Goal: Task Accomplishment & Management: Complete application form

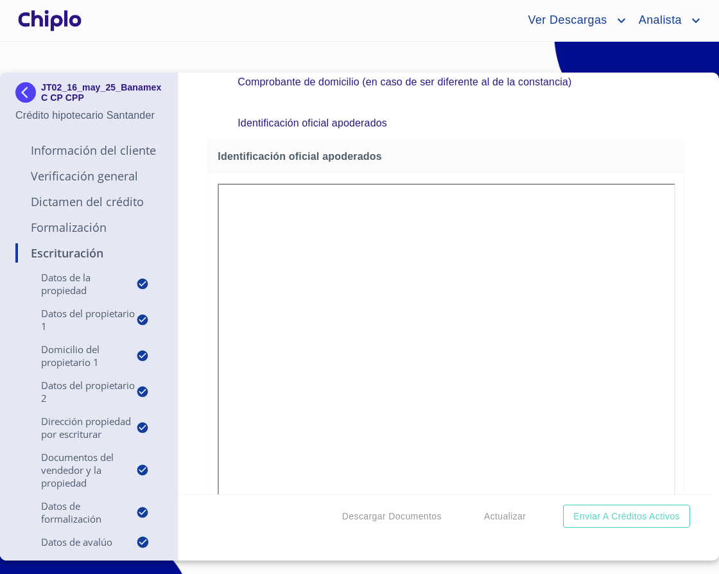
click at [78, 235] on p "Formalización" at bounding box center [88, 227] width 147 height 15
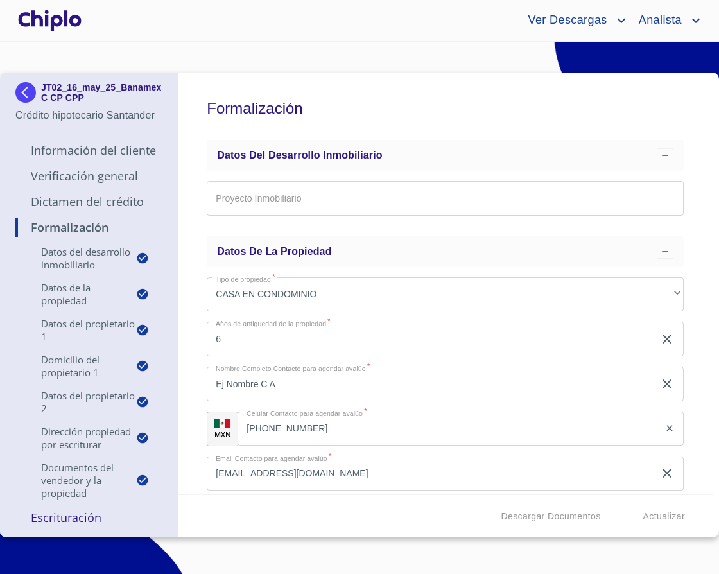
click at [196, 169] on div "Formalización Datos del Desarrollo Inmobiliario Proyecto Inmobiliario ​ Datos d…" at bounding box center [446, 284] width 535 height 422
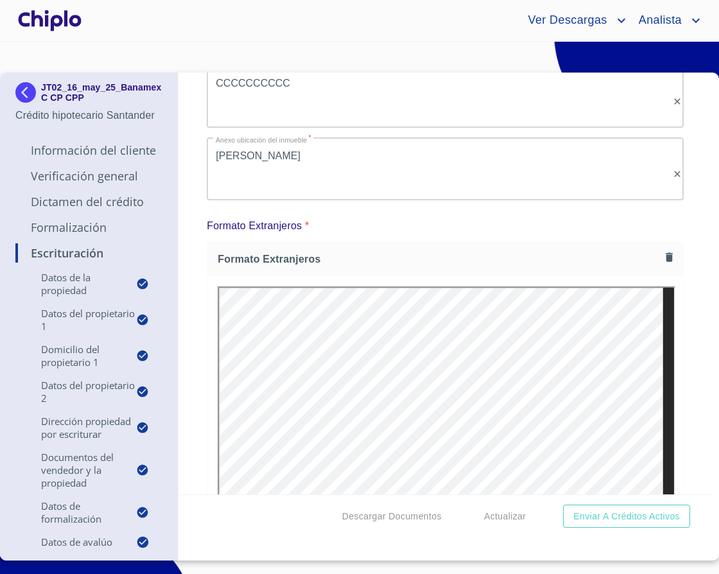
scroll to position [7264, 0]
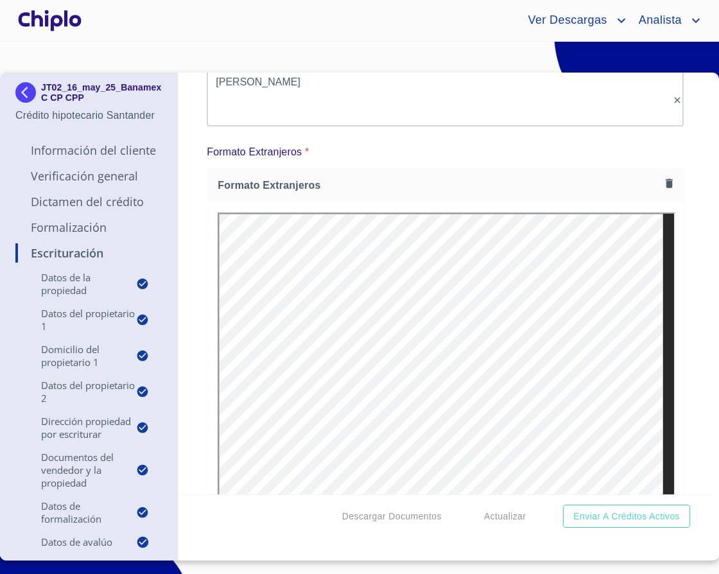
click at [70, 235] on p "Formalización" at bounding box center [88, 227] width 147 height 15
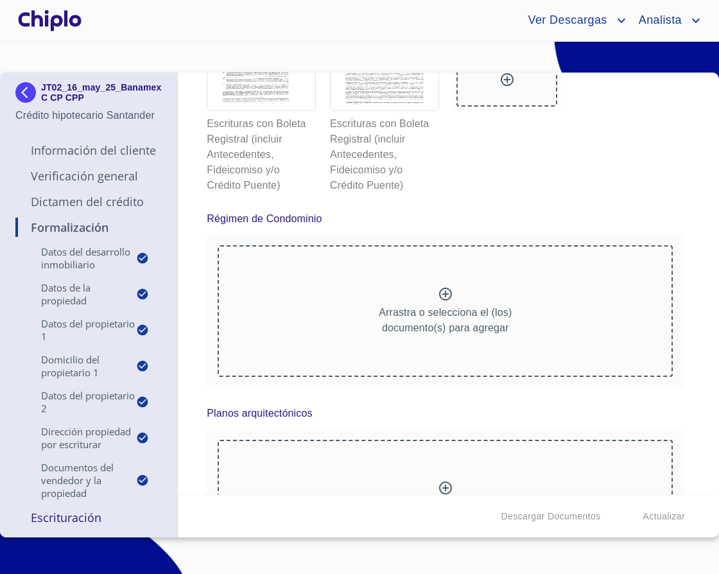
scroll to position [7963, 0]
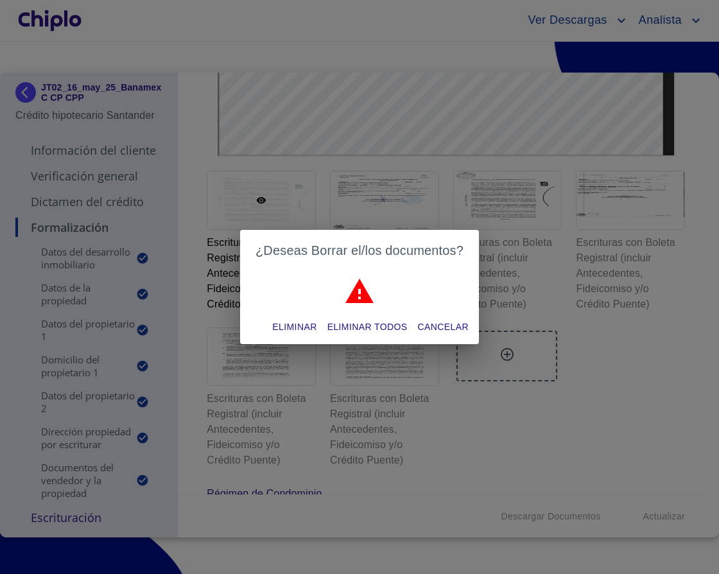
click at [392, 327] on span "Eliminar todos" at bounding box center [367, 327] width 80 height 16
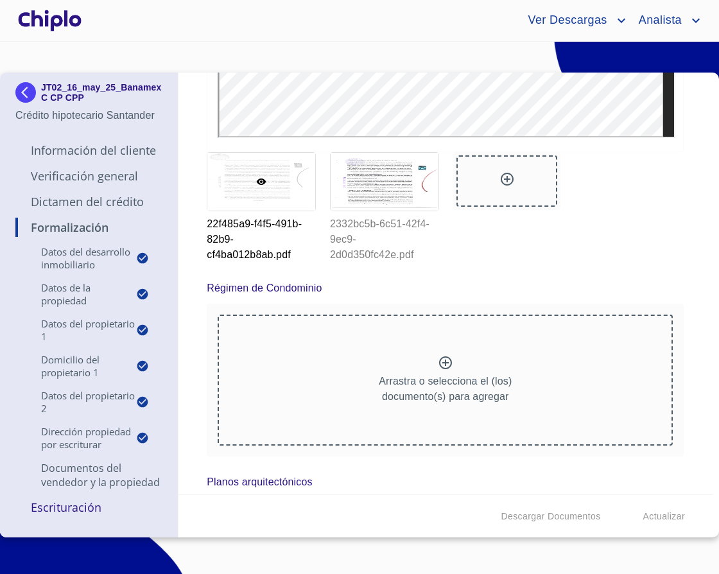
scroll to position [7991, 0]
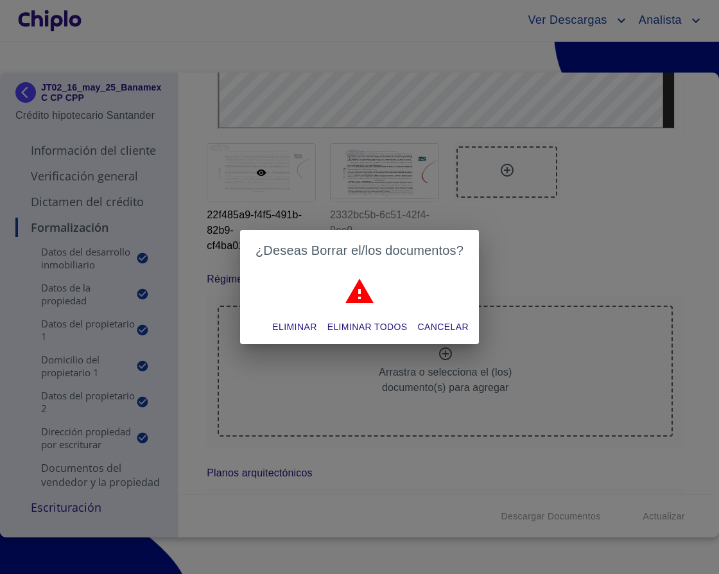
click at [375, 322] on span "Eliminar todos" at bounding box center [367, 327] width 80 height 16
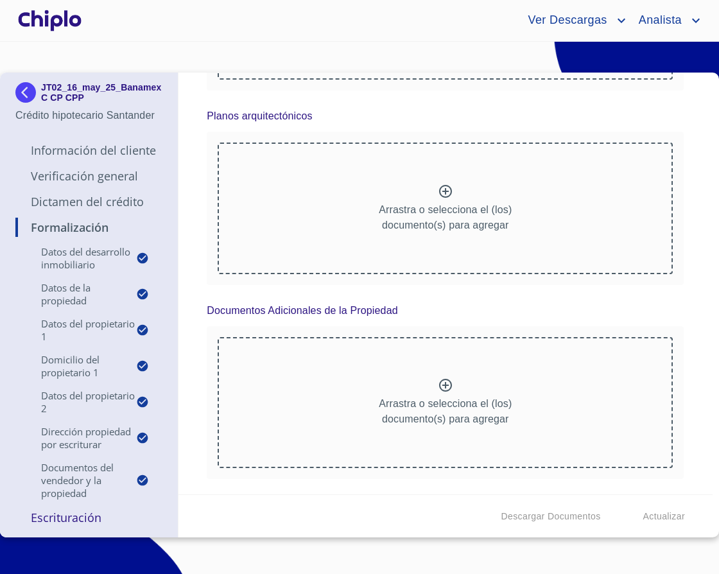
scroll to position [7987, 0]
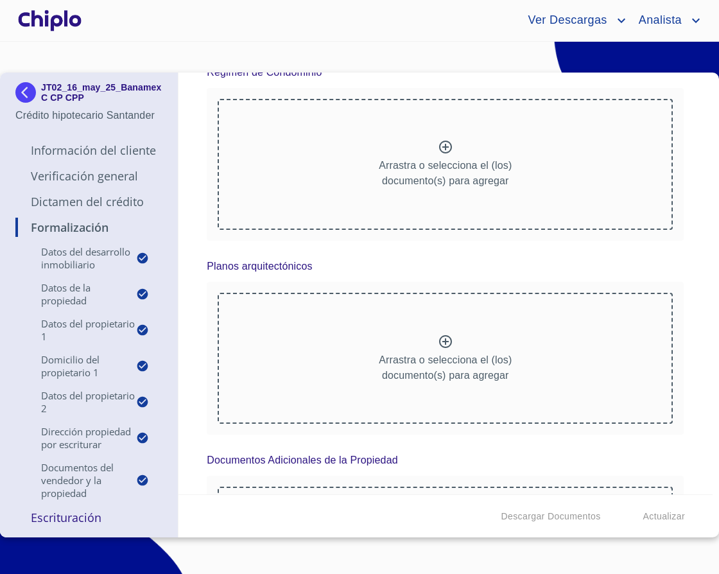
scroll to position [8216, 0]
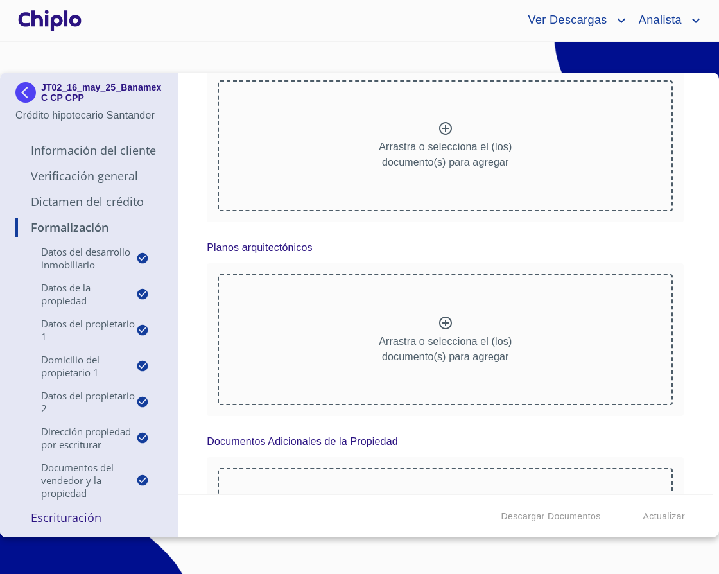
click at [91, 202] on p "Dictamen del Crédito" at bounding box center [88, 201] width 147 height 15
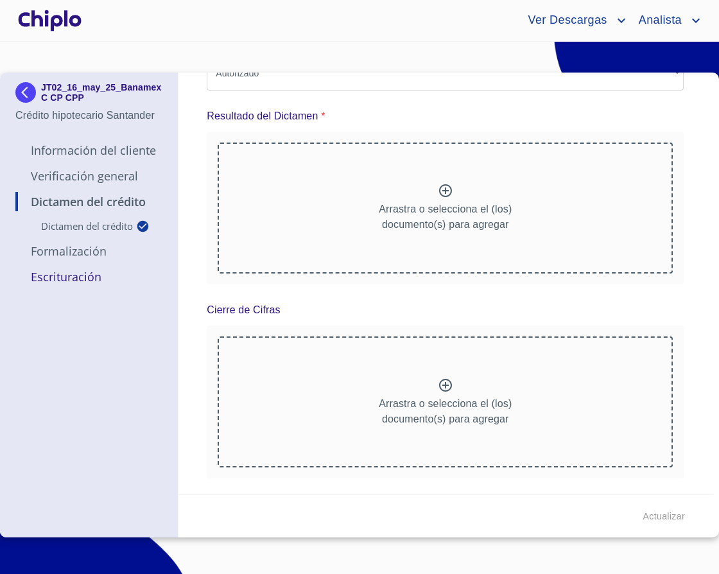
scroll to position [0, 0]
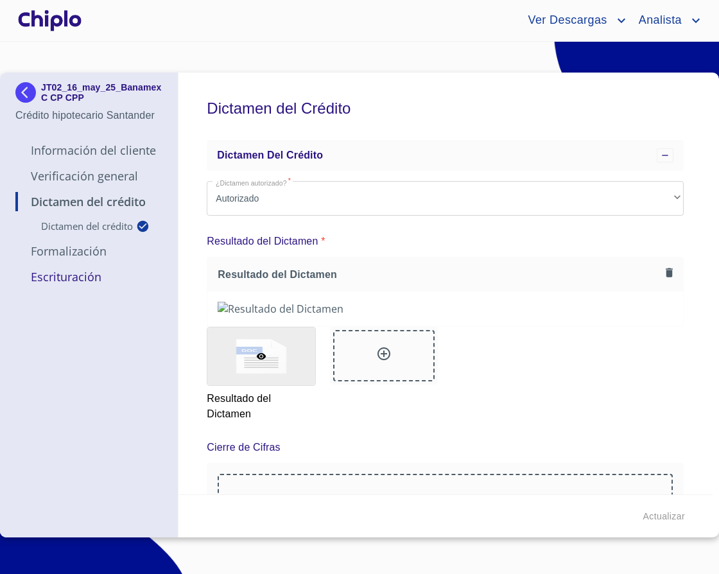
click at [71, 250] on p "Formalización" at bounding box center [88, 250] width 147 height 15
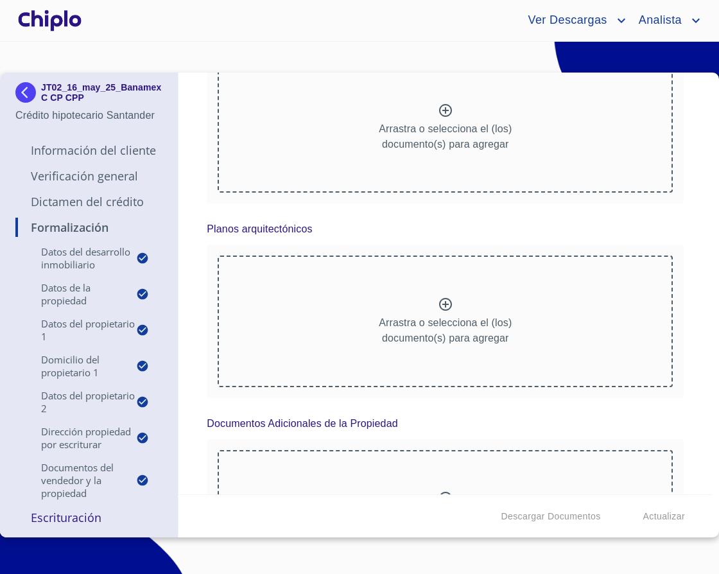
scroll to position [7835, 0]
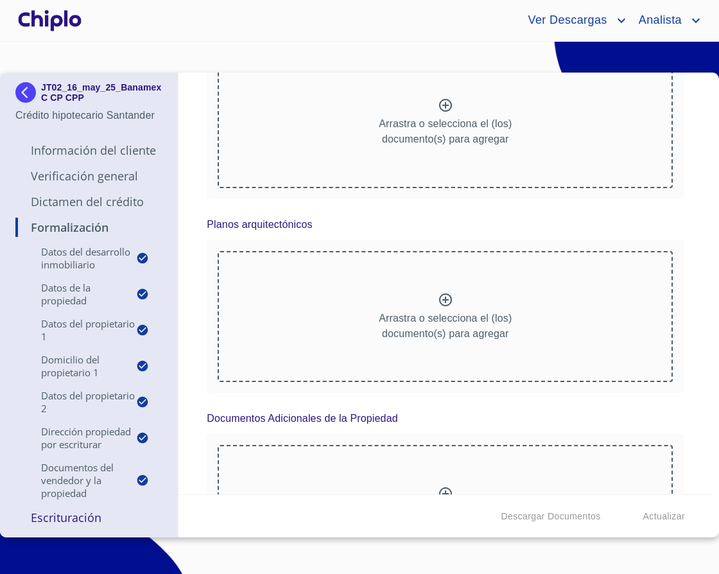
scroll to position [8249, 0]
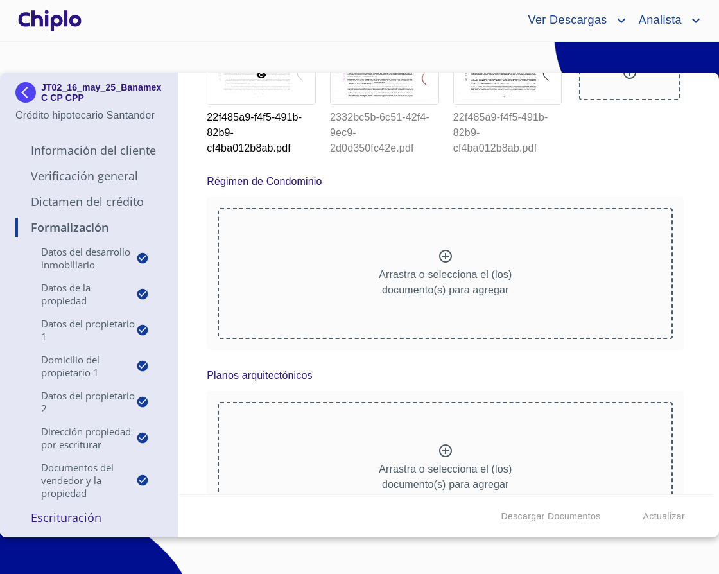
scroll to position [8015, 0]
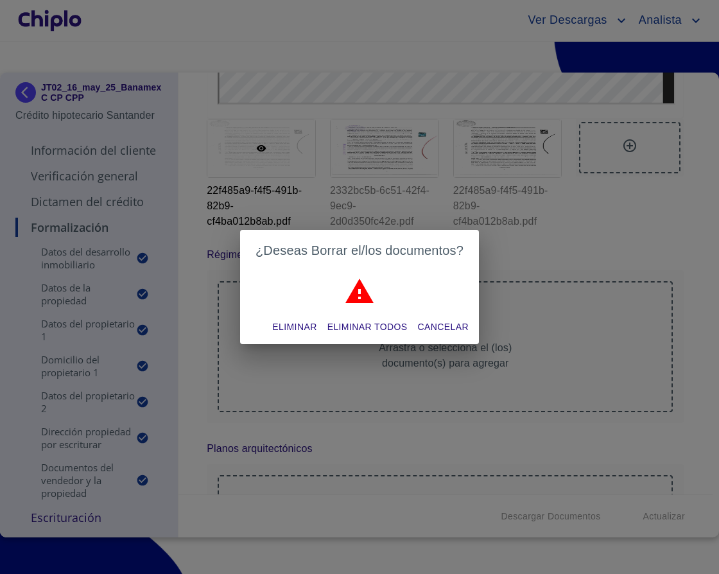
click at [385, 320] on span "Eliminar todos" at bounding box center [367, 327] width 80 height 16
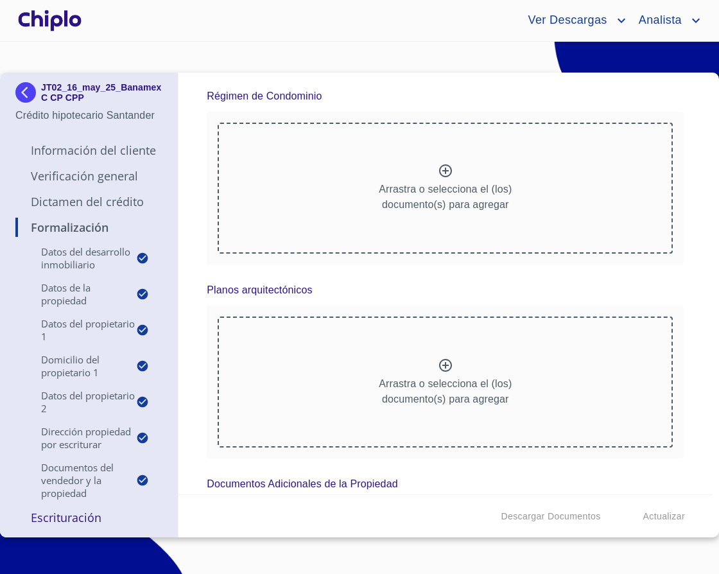
scroll to position [8210, 0]
